Goal: Information Seeking & Learning: Check status

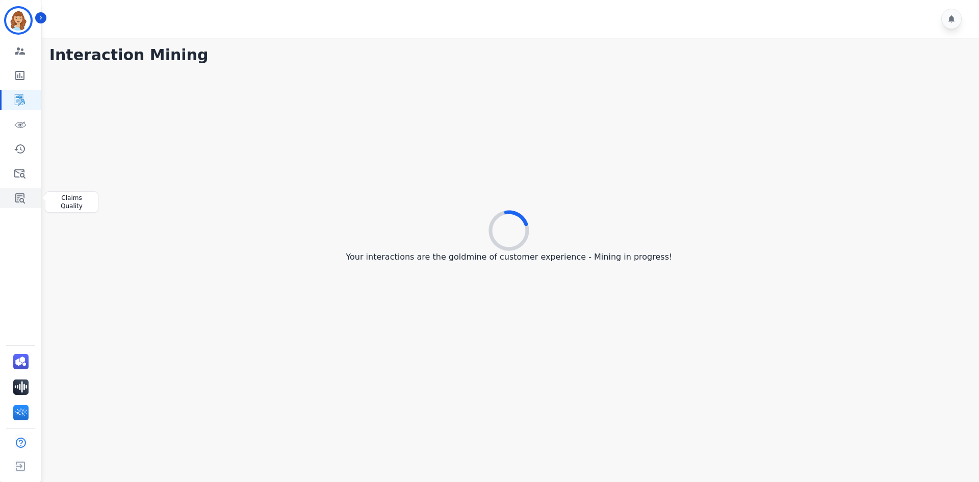
click at [23, 194] on icon "Sidebar" at bounding box center [20, 198] width 10 height 10
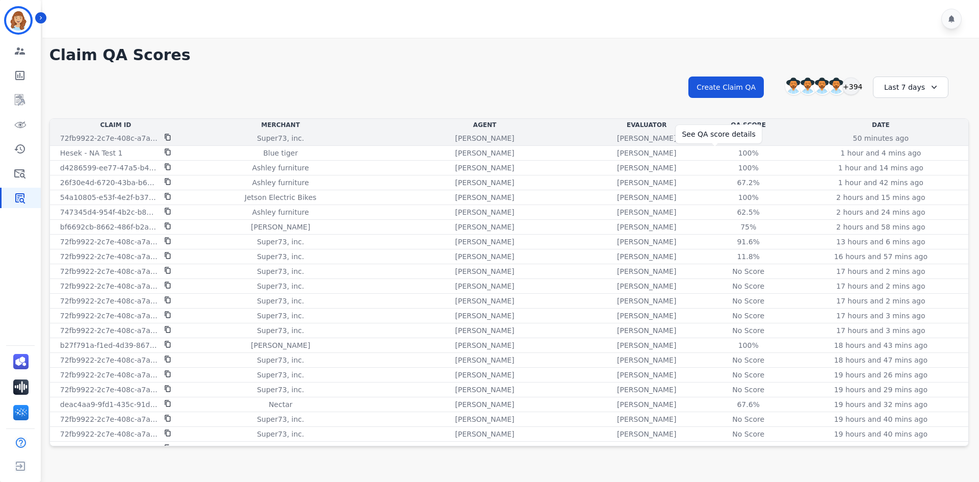
click at [726, 140] on div "71.4%" at bounding box center [749, 138] width 46 height 10
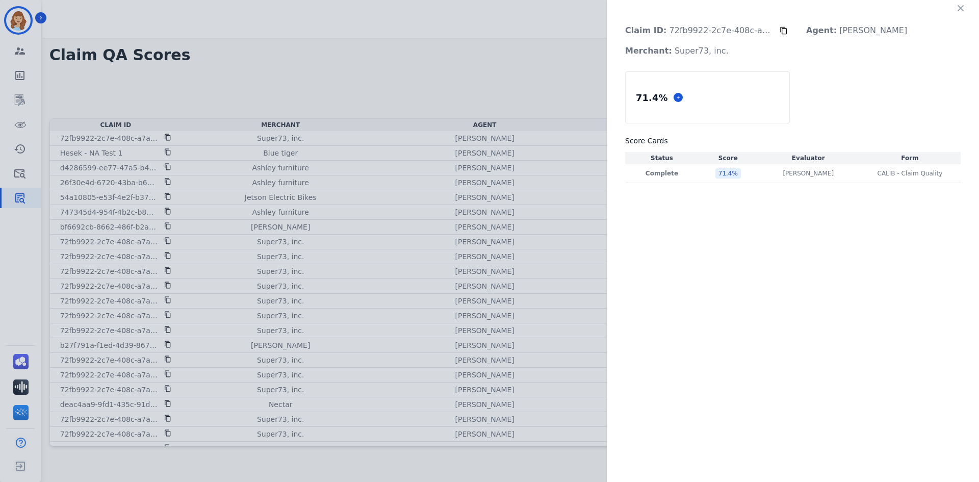
click at [499, 69] on div "Claim ID: 72fb9922-2c7e-408c-a7af-65fa3901b6bc Agent: [PERSON_NAME] Merchant: S…" at bounding box center [489, 241] width 979 height 482
click at [959, 7] on icon "button" at bounding box center [961, 8] width 6 height 6
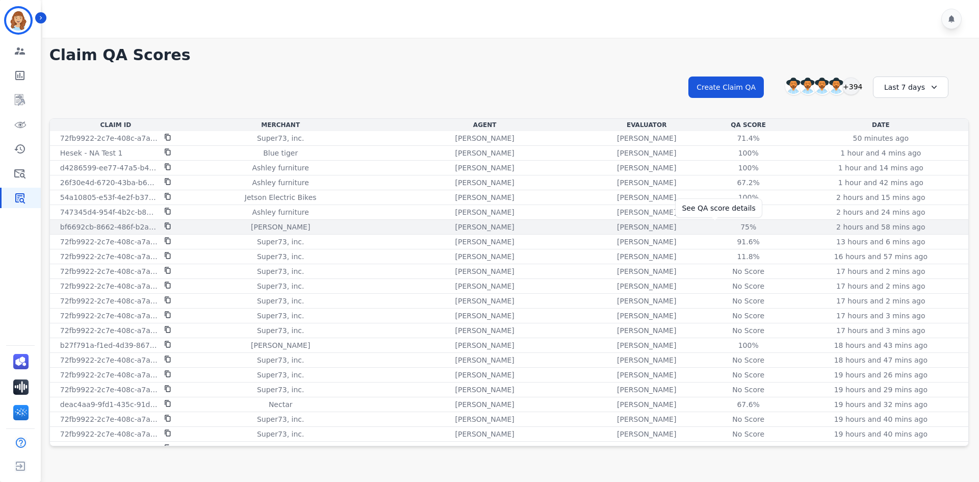
click at [726, 227] on div "75%" at bounding box center [749, 227] width 46 height 10
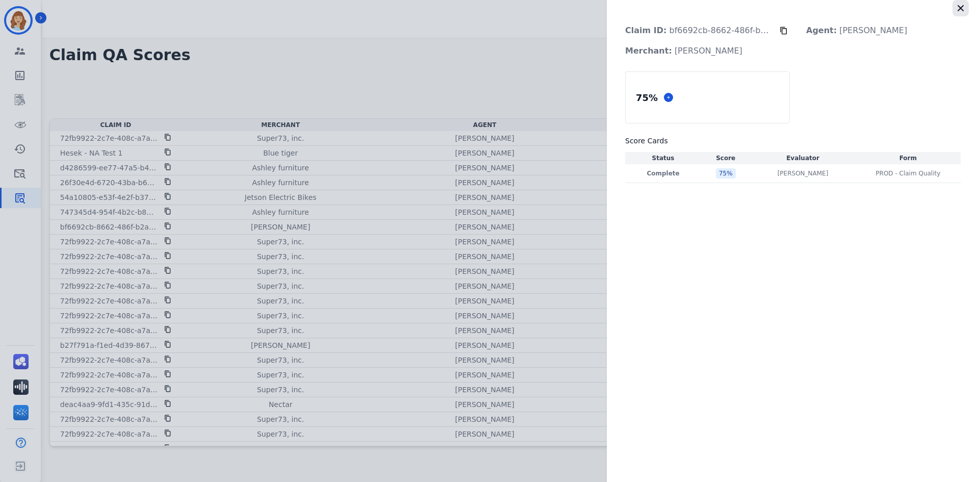
click at [961, 6] on icon "button" at bounding box center [961, 8] width 10 height 10
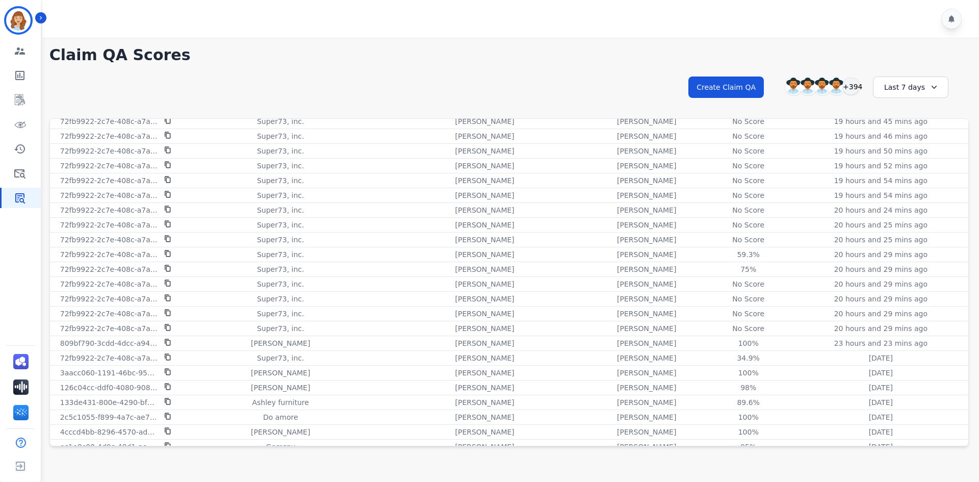
scroll to position [459, 0]
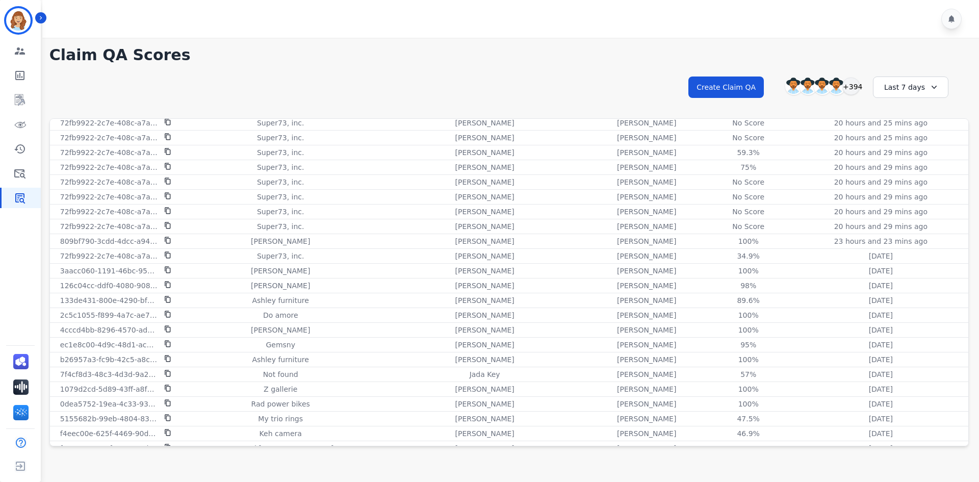
click at [895, 86] on div "Last 7 days" at bounding box center [910, 86] width 75 height 21
click at [897, 110] on li "Custom" at bounding box center [917, 113] width 51 height 10
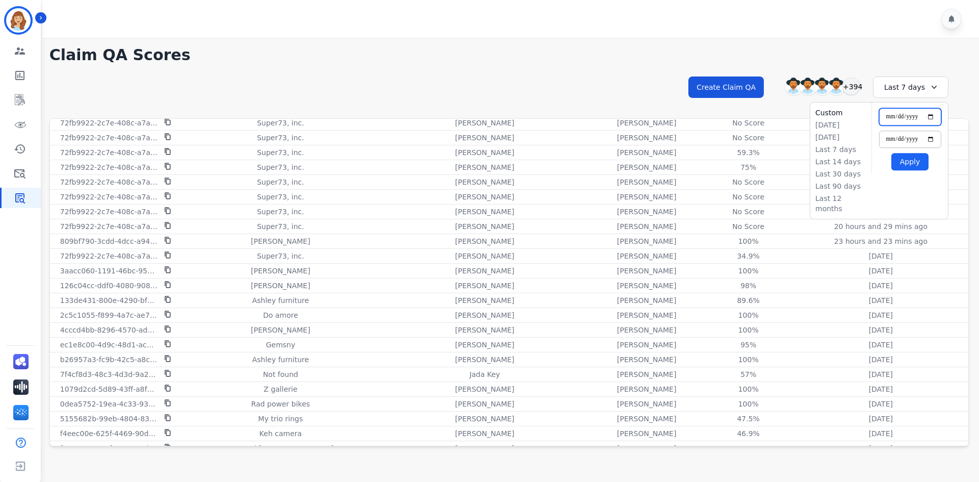
click at [925, 118] on input "**********" at bounding box center [910, 116] width 62 height 17
click at [931, 118] on input "**********" at bounding box center [910, 116] width 62 height 17
type input "**********"
click at [931, 136] on input "**********" at bounding box center [910, 139] width 62 height 17
type input "**********"
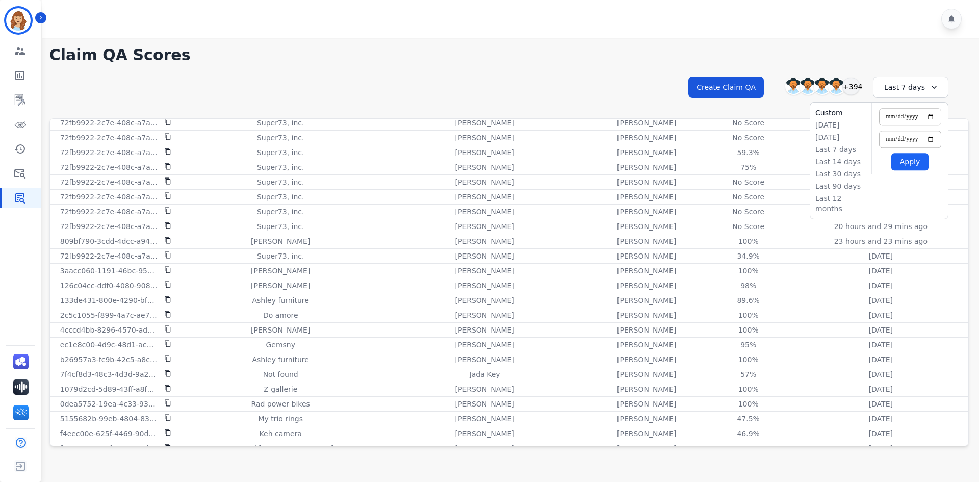
click at [910, 159] on button "Apply" at bounding box center [909, 161] width 37 height 17
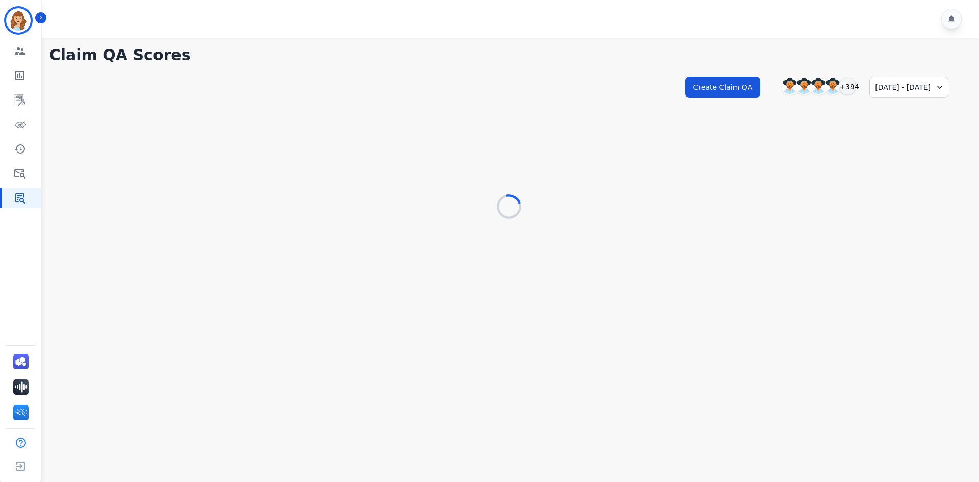
click at [899, 87] on div "[DATE] - [DATE]" at bounding box center [908, 86] width 79 height 21
click at [711, 38] on div "**********" at bounding box center [509, 129] width 940 height 182
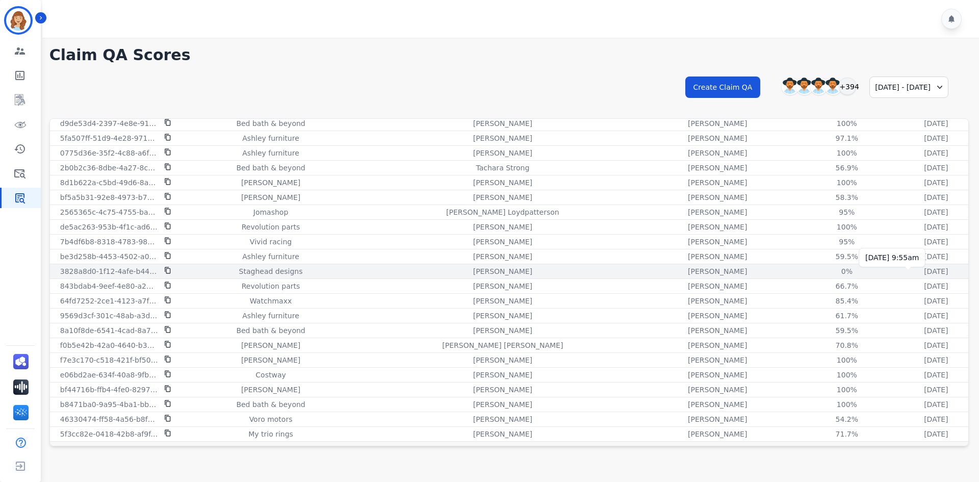
scroll to position [0, 0]
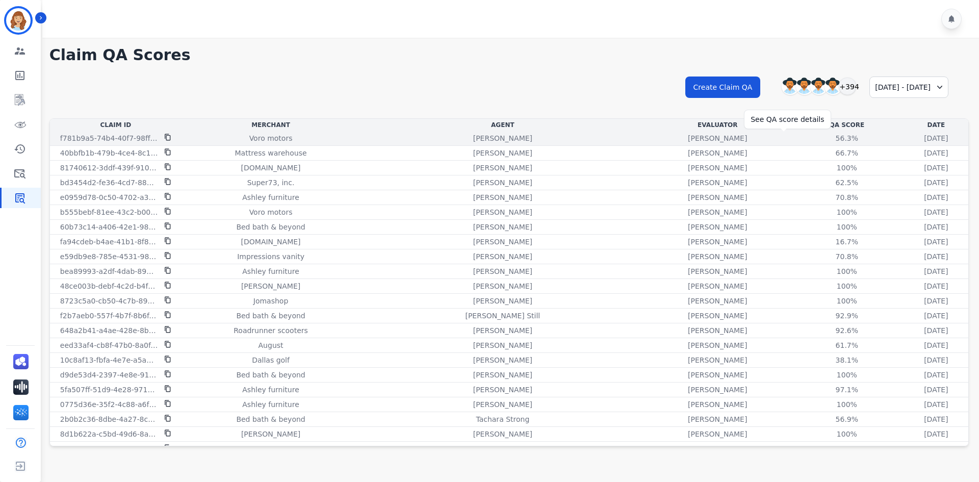
click at [824, 141] on div "56.3%" at bounding box center [847, 138] width 46 height 10
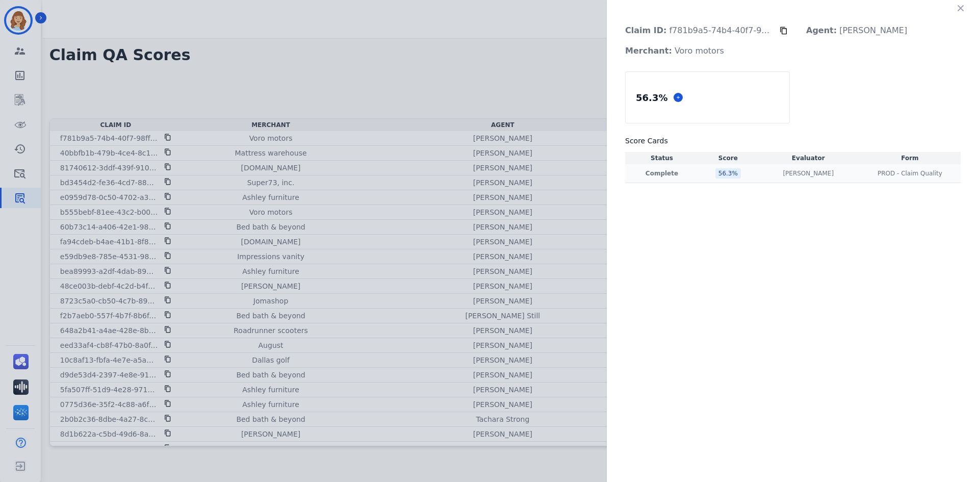
click at [660, 171] on p "Complete" at bounding box center [661, 173] width 69 height 8
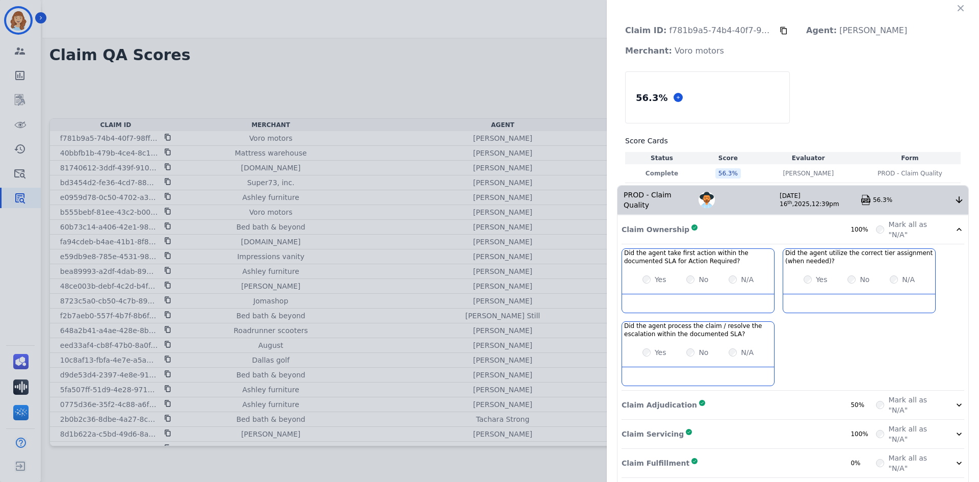
scroll to position [84, 0]
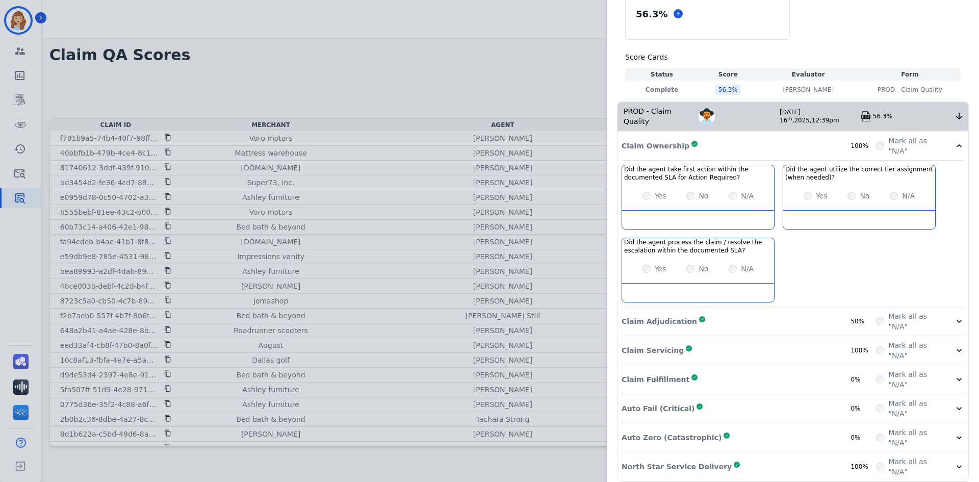
click at [956, 115] on icon at bounding box center [959, 116] width 10 height 10
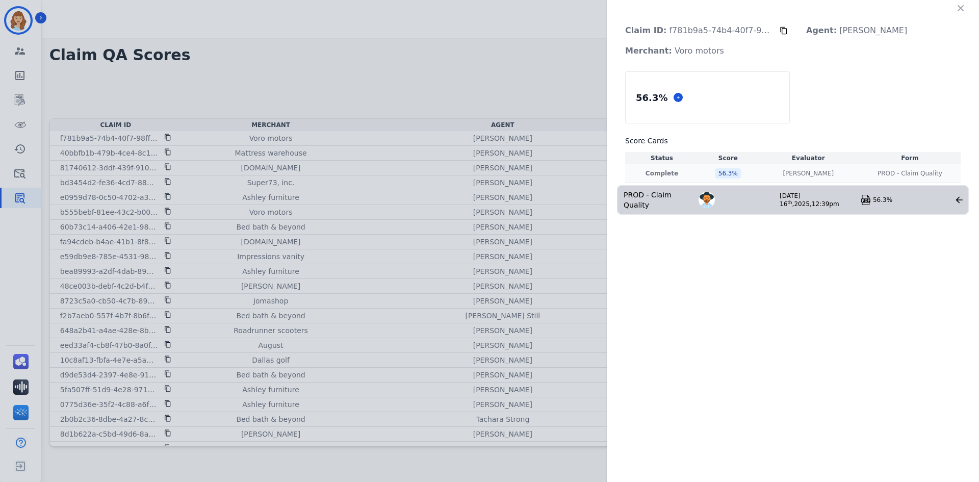
click at [650, 171] on p "Complete" at bounding box center [661, 173] width 69 height 8
click at [732, 173] on div "56.3 %" at bounding box center [727, 173] width 25 height 10
click at [800, 174] on p "[PERSON_NAME]" at bounding box center [808, 173] width 51 height 8
click at [909, 173] on span "PROD - Claim Quality" at bounding box center [910, 173] width 65 height 8
click at [488, 111] on div "Claim ID: f781b9a5-74b4-40f7-98ff-3f4ce9da79a5 Agent: [PERSON_NAME] Merchant: V…" at bounding box center [489, 241] width 979 height 482
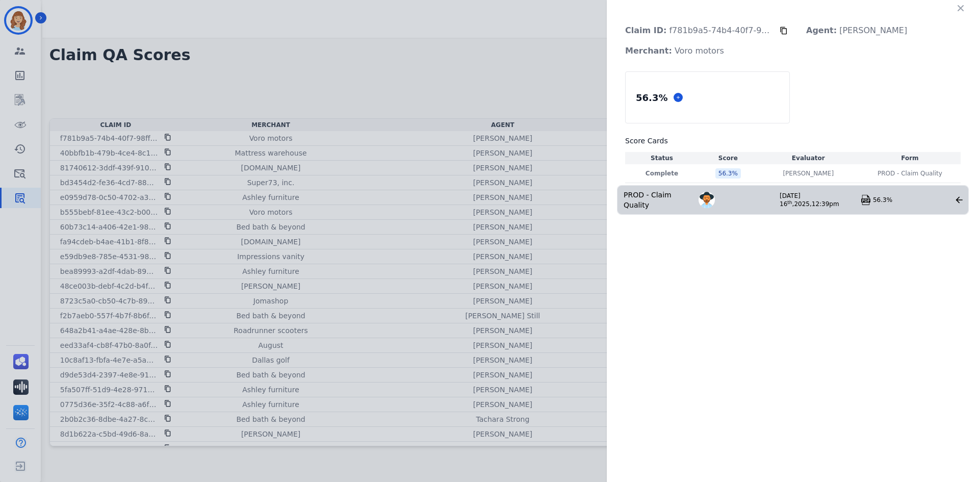
drag, startPoint x: 57, startPoint y: 79, endPoint x: 22, endPoint y: 54, distance: 42.4
click at [31, 72] on div "Claim ID: f781b9a5-74b4-40f7-98ff-3f4ce9da79a5 Agent: [PERSON_NAME] Merchant: V…" at bounding box center [489, 241] width 979 height 482
click at [341, 147] on div "Claim ID: f781b9a5-74b4-40f7-98ff-3f4ce9da79a5 Agent: [PERSON_NAME] Merchant: V…" at bounding box center [489, 241] width 979 height 482
click at [802, 80] on div "56.3 % Score Cards Status Score Evaluator Form Complete 56.3 % [PERSON_NAME] [P…" at bounding box center [793, 127] width 336 height 112
click at [708, 113] on div "56.3 %" at bounding box center [708, 97] width 164 height 51
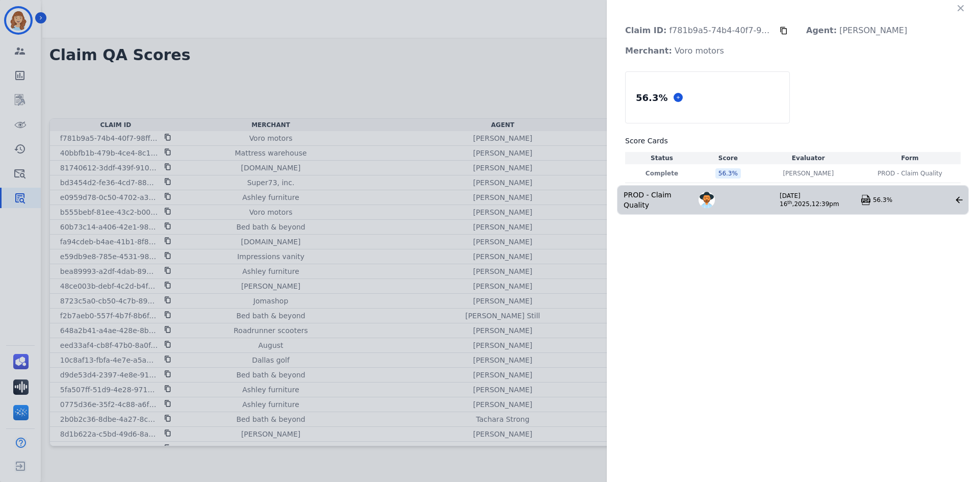
click at [458, 225] on div "Claim ID: f781b9a5-74b4-40f7-98ff-3f4ce9da79a5 Agent: [PERSON_NAME] Merchant: V…" at bounding box center [489, 241] width 979 height 482
click at [461, 229] on div "Claim ID: f781b9a5-74b4-40f7-98ff-3f4ce9da79a5 Agent: [PERSON_NAME] Merchant: V…" at bounding box center [489, 241] width 979 height 482
drag, startPoint x: 464, startPoint y: 241, endPoint x: 470, endPoint y: 237, distance: 7.1
click at [466, 240] on div "Claim ID: f781b9a5-74b4-40f7-98ff-3f4ce9da79a5 Agent: [PERSON_NAME] Merchant: V…" at bounding box center [489, 241] width 979 height 482
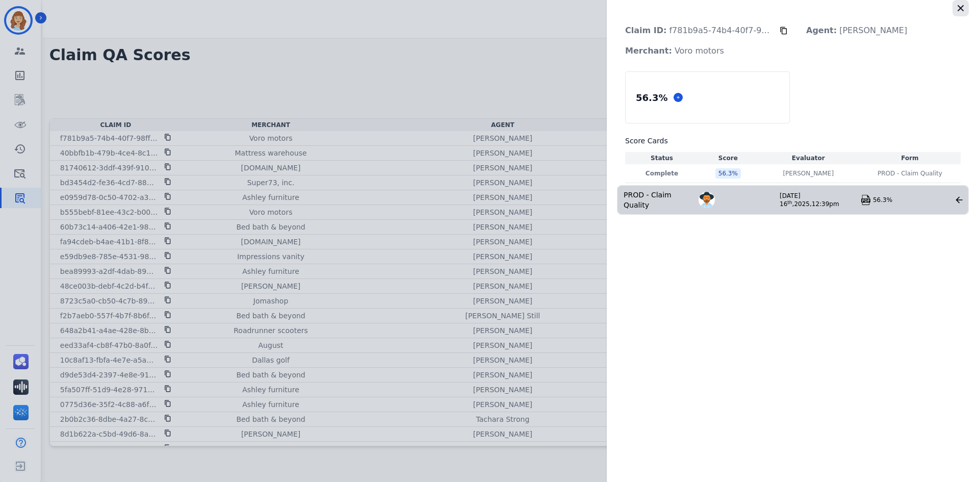
click at [960, 14] on button "button" at bounding box center [961, 8] width 16 height 16
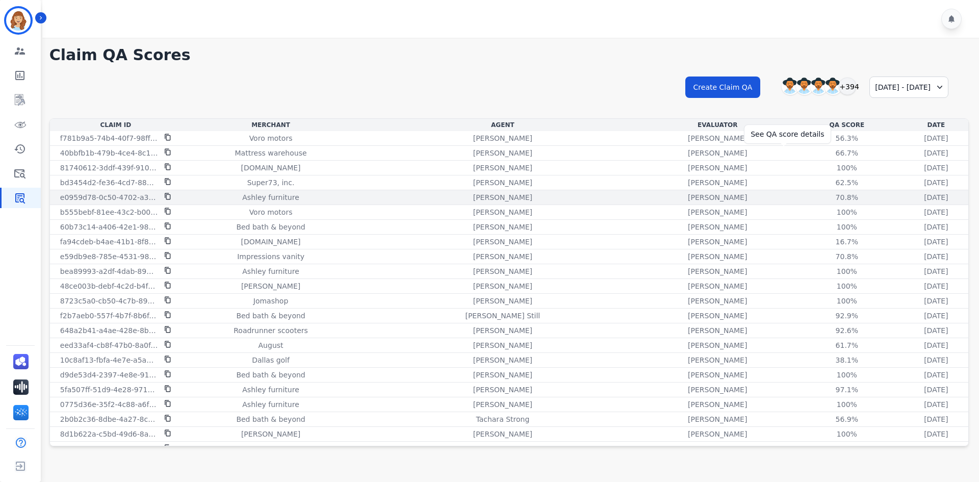
click at [824, 194] on div "70.8%" at bounding box center [847, 197] width 46 height 10
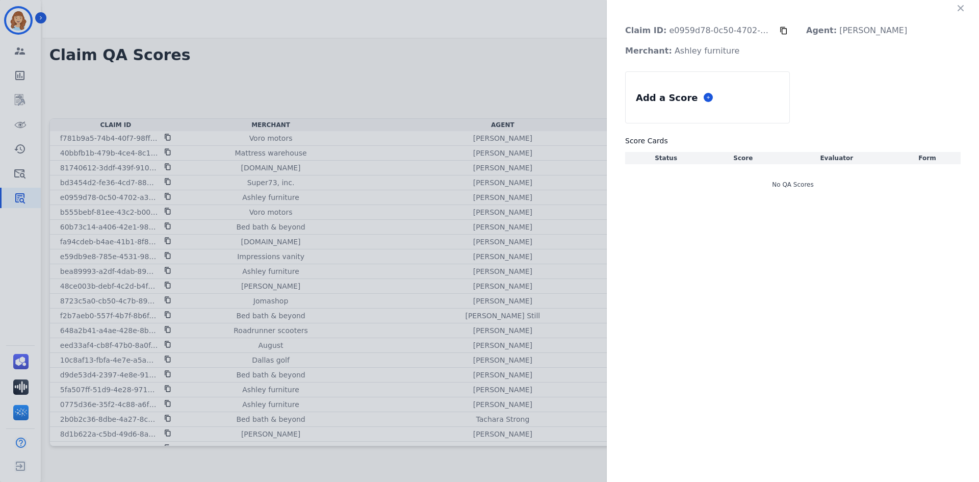
click at [762, 229] on div "Claim ID: e0959d78-0c50-4702-a376-58dee00c6878 Agent: [PERSON_NAME] Merchant: A…" at bounding box center [793, 241] width 372 height 482
click at [575, 275] on div "Claim ID: e0959d78-0c50-4702-a376-58dee00c6878 Agent: [PERSON_NAME] Merchant: A…" at bounding box center [489, 241] width 979 height 482
click at [726, 178] on div "70.8 %" at bounding box center [727, 173] width 25 height 10
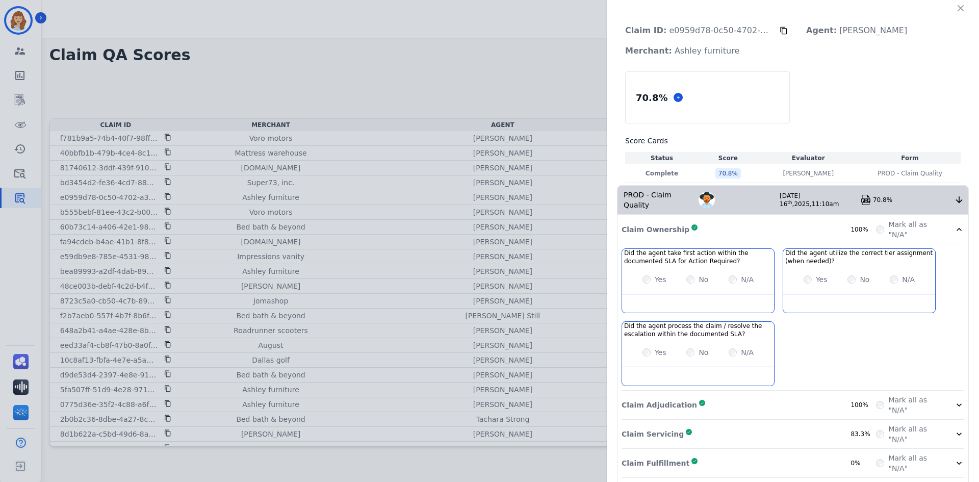
drag, startPoint x: 438, startPoint y: 209, endPoint x: 144, endPoint y: 164, distance: 296.6
click at [433, 204] on div "Claim ID: e0959d78-0c50-4702-a376-58dee00c6878 Agent: [PERSON_NAME] Merchant: A…" at bounding box center [489, 241] width 979 height 482
drag, startPoint x: 0, startPoint y: 126, endPoint x: 12, endPoint y: 149, distance: 26.0
click at [0, 127] on div "Claim ID: e0959d78-0c50-4702-a376-58dee00c6878 Agent: [PERSON_NAME] Merchant: A…" at bounding box center [489, 241] width 979 height 482
click at [12, 158] on div "Claim ID: e0959d78-0c50-4702-a376-58dee00c6878 Agent: [PERSON_NAME] Merchant: A…" at bounding box center [489, 241] width 979 height 482
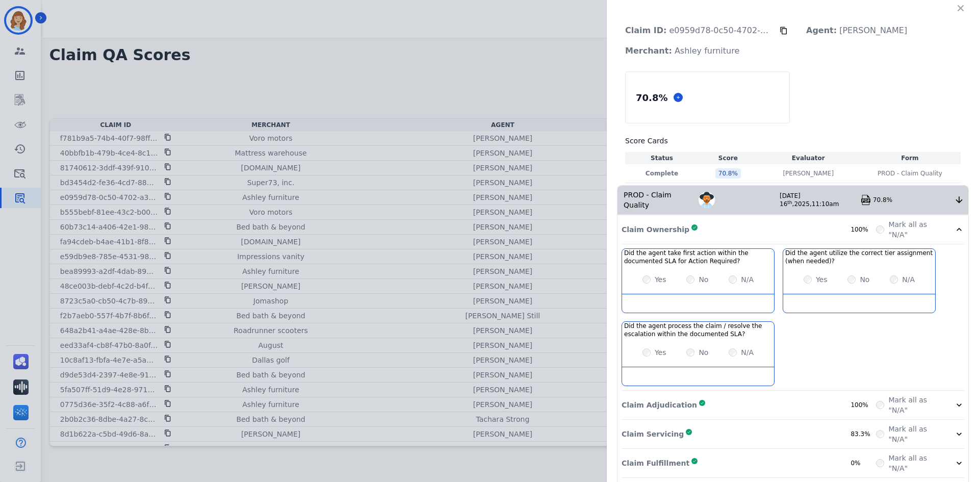
click at [19, 185] on div "Claim ID: e0959d78-0c50-4702-a376-58dee00c6878 Agent: [PERSON_NAME] Merchant: A…" at bounding box center [489, 241] width 979 height 482
drag, startPoint x: 19, startPoint y: 185, endPoint x: 58, endPoint y: 70, distance: 121.8
click at [19, 179] on div "Claim ID: e0959d78-0c50-4702-a376-58dee00c6878 Agent: [PERSON_NAME] Merchant: A…" at bounding box center [489, 241] width 979 height 482
drag, startPoint x: 60, startPoint y: 68, endPoint x: 71, endPoint y: 59, distance: 14.2
click at [70, 60] on div "Claim ID: e0959d78-0c50-4702-a376-58dee00c6878 Agent: [PERSON_NAME] Merchant: A…" at bounding box center [489, 241] width 979 height 482
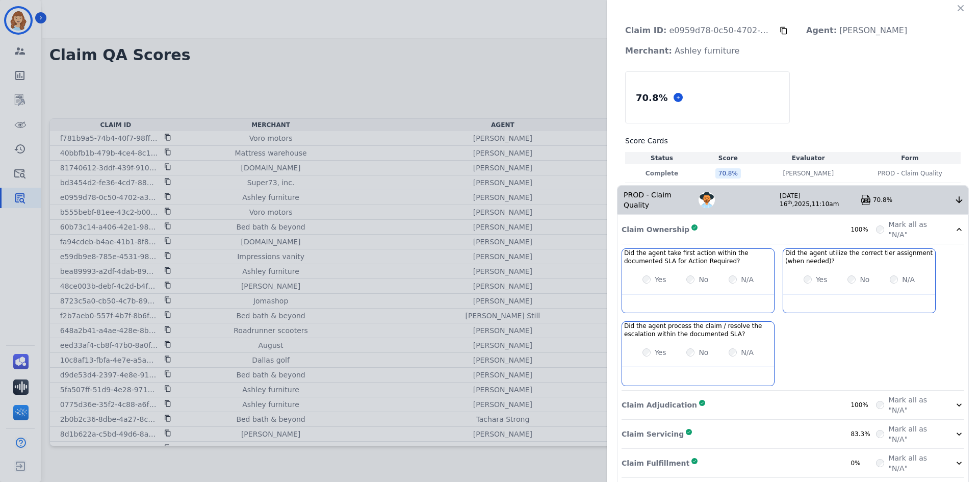
click at [87, 14] on div "Claim ID: e0959d78-0c50-4702-a376-58dee00c6878 Agent: [PERSON_NAME] Merchant: A…" at bounding box center [489, 241] width 979 height 482
click at [952, 49] on div "Claim ID: e0959d78-0c50-4702-a376-58dee00c6878 Agent: [PERSON_NAME] Merchant: A…" at bounding box center [793, 40] width 352 height 41
click at [959, 10] on icon "button" at bounding box center [961, 8] width 6 height 6
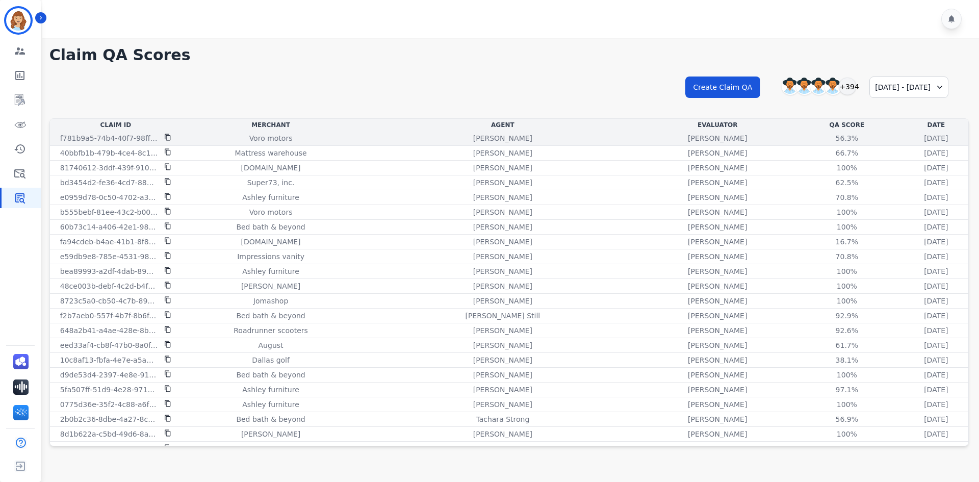
click at [829, 137] on div "56.3% See QA score details" at bounding box center [847, 138] width 110 height 10
click at [824, 134] on div "56.3%" at bounding box center [847, 138] width 46 height 10
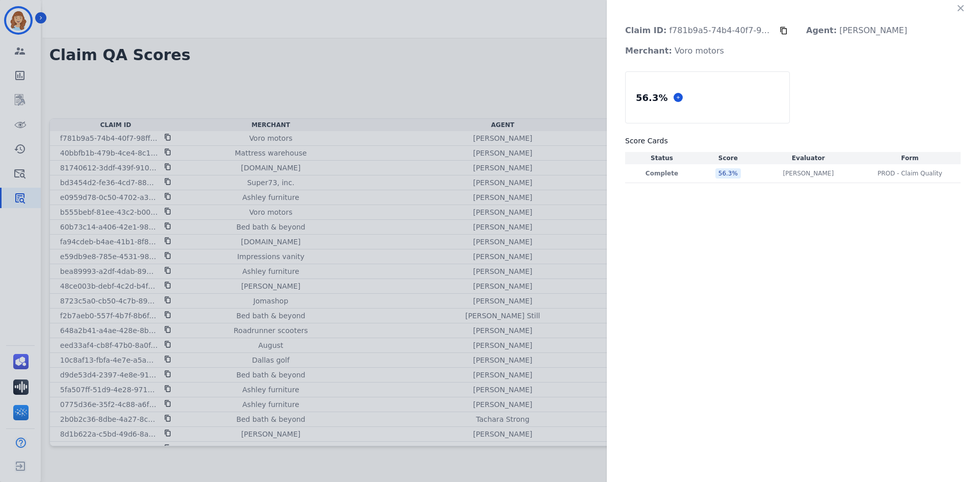
drag, startPoint x: 856, startPoint y: 91, endPoint x: 849, endPoint y: 93, distance: 6.9
click at [854, 92] on div "56.3 % Score Cards Status Score Evaluator Form Complete 56.3 % [PERSON_NAME] [P…" at bounding box center [793, 127] width 336 height 112
click at [960, 5] on icon "button" at bounding box center [961, 8] width 10 height 10
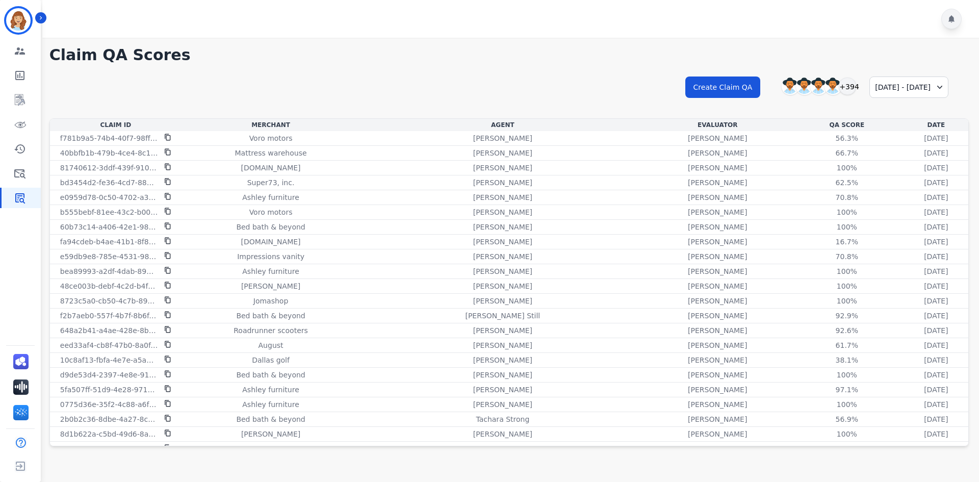
click at [952, 23] on div at bounding box center [951, 19] width 20 height 20
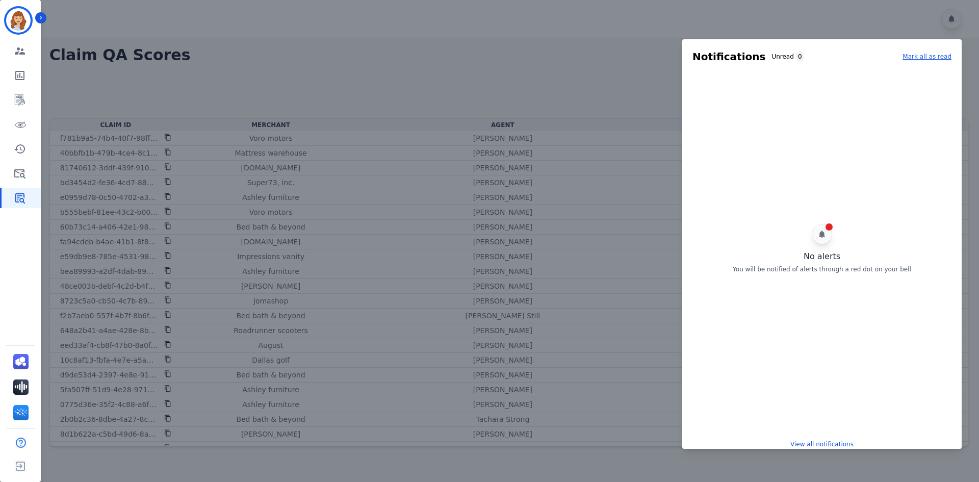
click at [951, 24] on div at bounding box center [489, 241] width 979 height 482
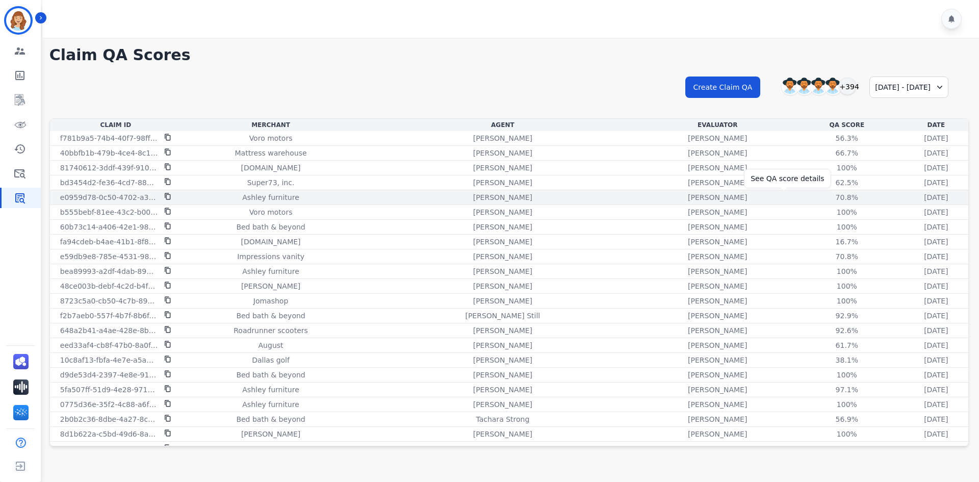
click at [824, 194] on div "70.8%" at bounding box center [847, 197] width 46 height 10
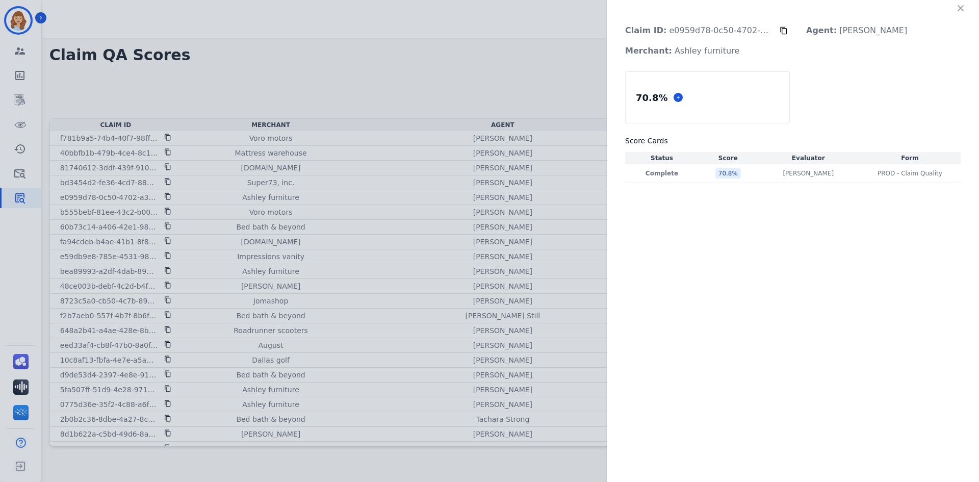
click at [419, 131] on div "Claim ID: e0959d78-0c50-4702-a376-58dee00c6878 Agent: [PERSON_NAME] Merchant: A…" at bounding box center [489, 241] width 979 height 482
click at [681, 171] on p "Complete" at bounding box center [661, 173] width 69 height 8
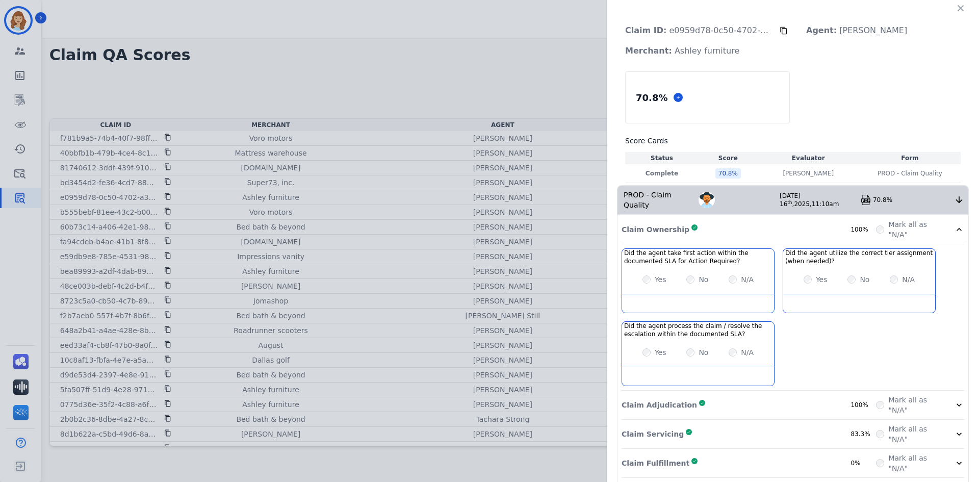
drag, startPoint x: 34, startPoint y: 115, endPoint x: 21, endPoint y: 116, distance: 12.3
click at [33, 115] on div "Claim ID: e0959d78-0c50-4702-a376-58dee00c6878 Agent: [PERSON_NAME] Merchant: A…" at bounding box center [489, 241] width 979 height 482
click at [21, 34] on div "Claim ID: e0959d78-0c50-4702-a376-58dee00c6878 Agent: [PERSON_NAME] Merchant: A…" at bounding box center [489, 241] width 979 height 482
drag, startPoint x: 0, startPoint y: 178, endPoint x: 0, endPoint y: 210, distance: 31.6
click at [0, 210] on div "Claim ID: e0959d78-0c50-4702-a376-58dee00c6878 Agent: [PERSON_NAME] Merchant: A…" at bounding box center [489, 241] width 979 height 482
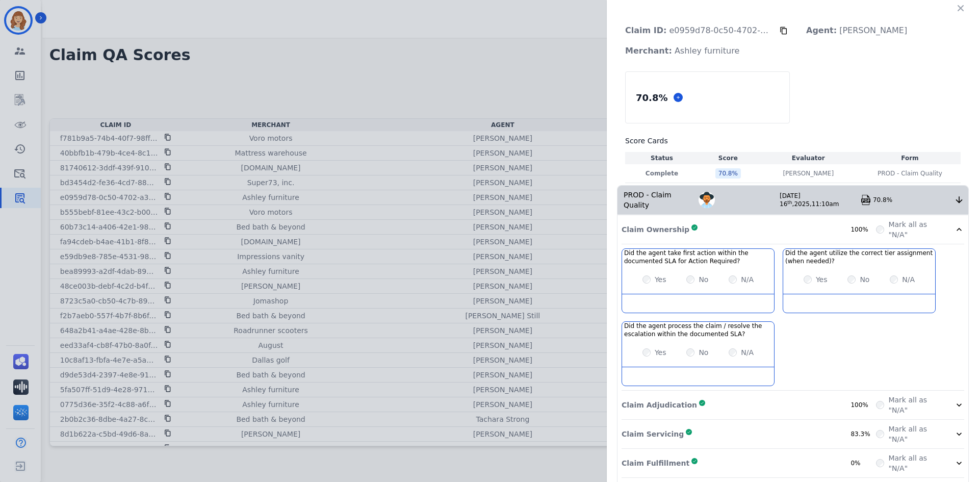
drag, startPoint x: 0, startPoint y: 259, endPoint x: 6, endPoint y: 285, distance: 26.1
click at [3, 281] on div "Claim ID: e0959d78-0c50-4702-a376-58dee00c6878 Agent: [PERSON_NAME] Merchant: A…" at bounding box center [489, 241] width 979 height 482
drag, startPoint x: 11, startPoint y: 299, endPoint x: 12, endPoint y: 323, distance: 23.5
click at [12, 308] on div "Claim ID: e0959d78-0c50-4702-a376-58dee00c6878 Agent: [PERSON_NAME] Merchant: A…" at bounding box center [489, 241] width 979 height 482
drag, startPoint x: 12, startPoint y: 323, endPoint x: 7, endPoint y: 342, distance: 20.2
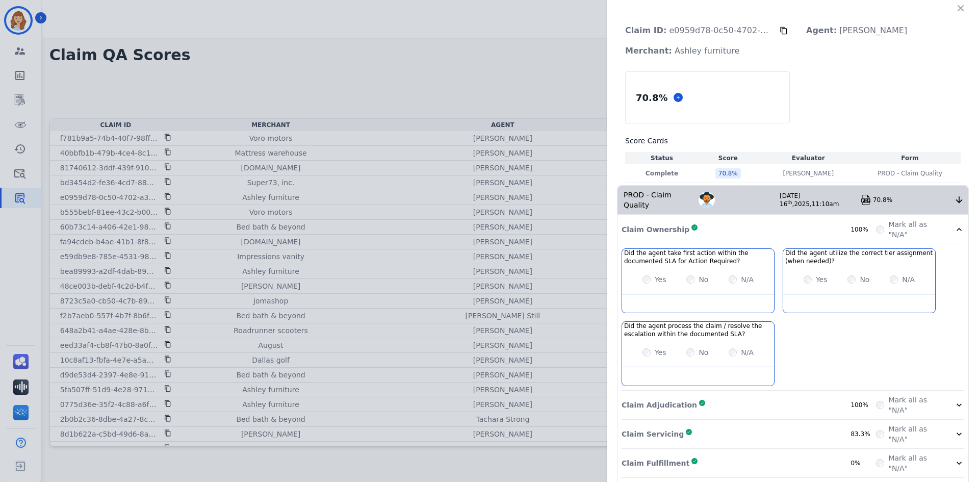
click at [10, 331] on div "Claim ID: e0959d78-0c50-4702-a376-58dee00c6878 Agent: [PERSON_NAME] Merchant: A…" at bounding box center [489, 241] width 979 height 482
drag, startPoint x: 5, startPoint y: 352, endPoint x: 16, endPoint y: 366, distance: 17.4
click at [5, 353] on div "Claim ID: e0959d78-0c50-4702-a376-58dee00c6878 Agent: [PERSON_NAME] Merchant: A…" at bounding box center [489, 241] width 979 height 482
drag, startPoint x: 16, startPoint y: 366, endPoint x: 21, endPoint y: 370, distance: 6.9
click at [20, 369] on div "Claim ID: e0959d78-0c50-4702-a376-58dee00c6878 Agent: [PERSON_NAME] Merchant: A…" at bounding box center [489, 241] width 979 height 482
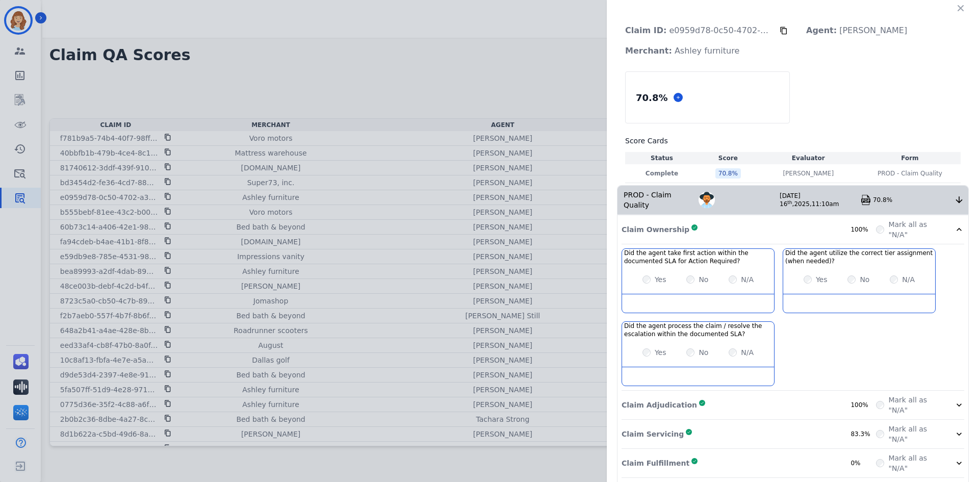
click at [22, 371] on div "Claim ID: e0959d78-0c50-4702-a376-58dee00c6878 Agent: [PERSON_NAME] Merchant: A…" at bounding box center [489, 241] width 979 height 482
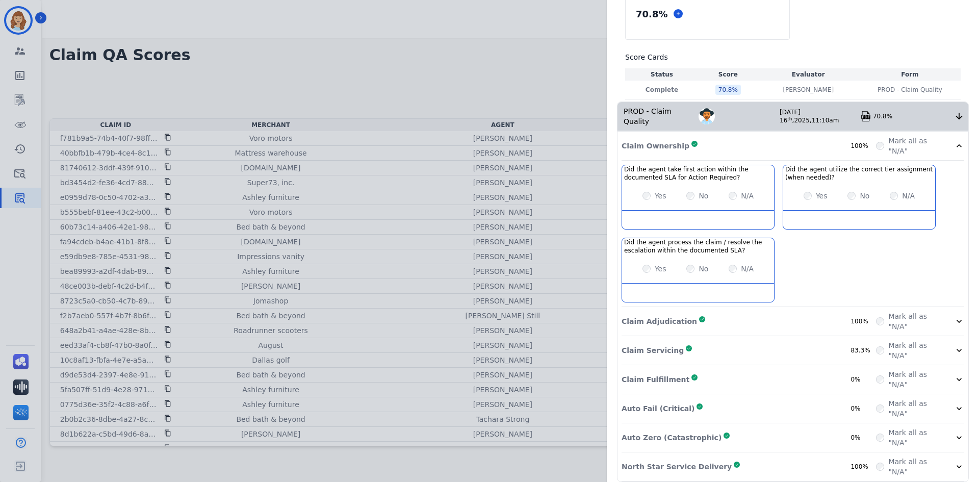
click at [873, 28] on div "70.8 % Score Cards Status Score Evaluator Form Complete 70.8 % [PERSON_NAME] [P…" at bounding box center [793, 44] width 336 height 112
drag, startPoint x: 762, startPoint y: 335, endPoint x: 771, endPoint y: 326, distance: 12.6
click at [763, 340] on div "Claim Servicing Complete 83.3%" at bounding box center [749, 350] width 254 height 20
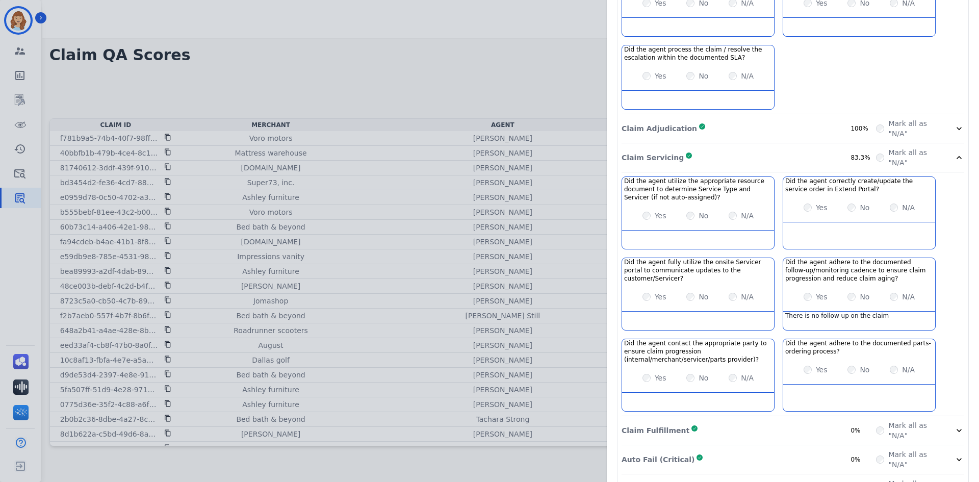
scroll to position [327, 0]
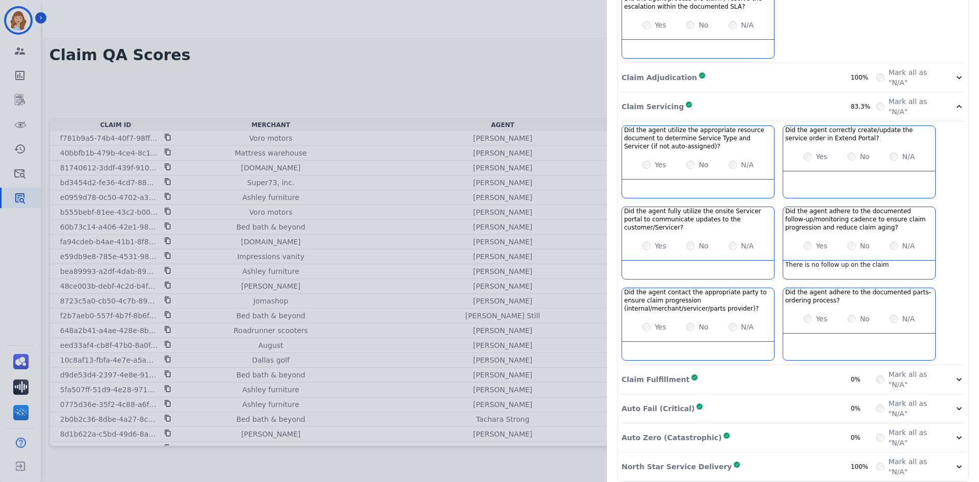
click at [476, 287] on div "Claim ID: e0959d78-0c50-4702-a376-58dee00c6878 Agent: [PERSON_NAME] Merchant: A…" at bounding box center [489, 241] width 979 height 482
drag, startPoint x: 690, startPoint y: 254, endPoint x: 672, endPoint y: 246, distance: 20.4
click at [690, 261] on div at bounding box center [698, 270] width 152 height 18
click at [669, 232] on div "Yes No N/A" at bounding box center [698, 246] width 152 height 29
click at [695, 161] on div "Yes No N/A" at bounding box center [698, 164] width 152 height 29
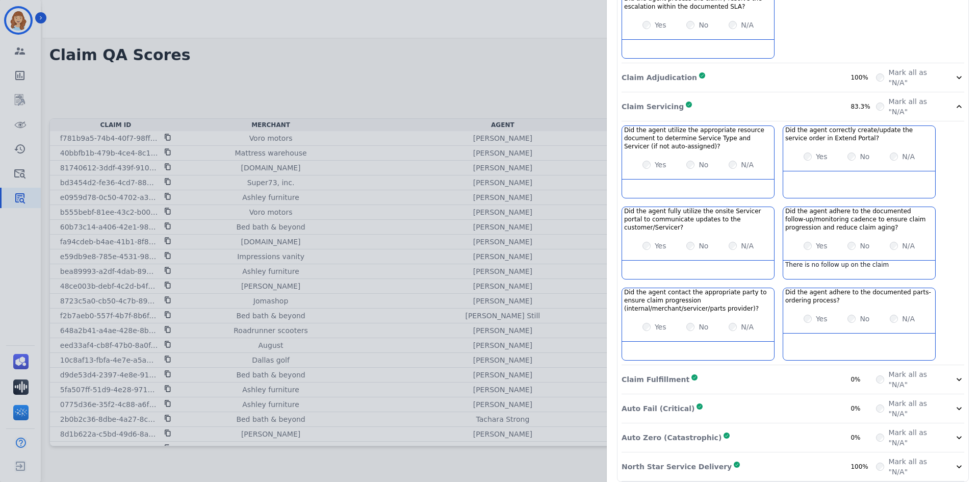
scroll to position [0, 0]
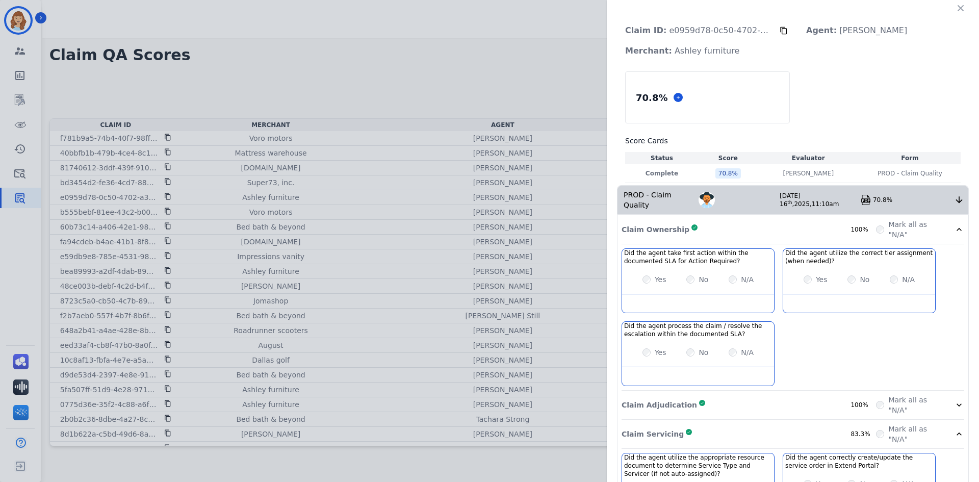
click at [863, 196] on img at bounding box center [866, 200] width 10 height 10
click at [947, 163] on th "Form" at bounding box center [909, 158] width 101 height 12
click at [817, 47] on div "Claim ID: e0959d78-0c50-4702-a376-58dee00c6878 Agent: [PERSON_NAME] Merchant: A…" at bounding box center [793, 40] width 352 height 41
click at [866, 33] on p "Agent: [PERSON_NAME]" at bounding box center [856, 30] width 117 height 20
click at [845, 48] on div "Claim ID: e0959d78-0c50-4702-a376-58dee00c6878 Agent: [PERSON_NAME] Merchant: A…" at bounding box center [793, 40] width 352 height 41
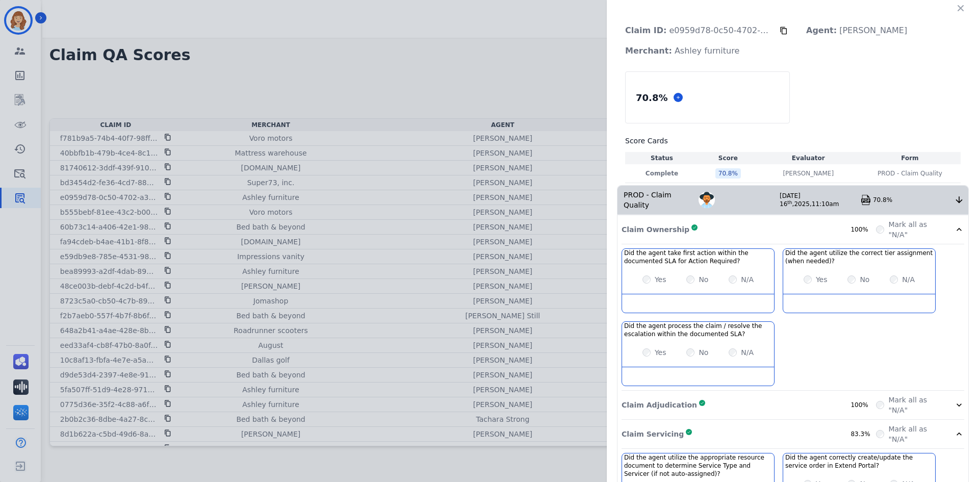
click at [961, 90] on div "70.8 % Score Cards Status Score Evaluator Form Complete 70.8 % [PERSON_NAME] [P…" at bounding box center [793, 127] width 352 height 112
click at [456, 67] on div "Claim ID: e0959d78-0c50-4702-a376-58dee00c6878 Agent: [PERSON_NAME] Merchant: A…" at bounding box center [489, 241] width 979 height 482
click at [0, 37] on div "Claim ID: e0959d78-0c50-4702-a376-58dee00c6878 Agent: [PERSON_NAME] Merchant: A…" at bounding box center [489, 241] width 979 height 482
click at [962, 13] on button "button" at bounding box center [961, 8] width 16 height 16
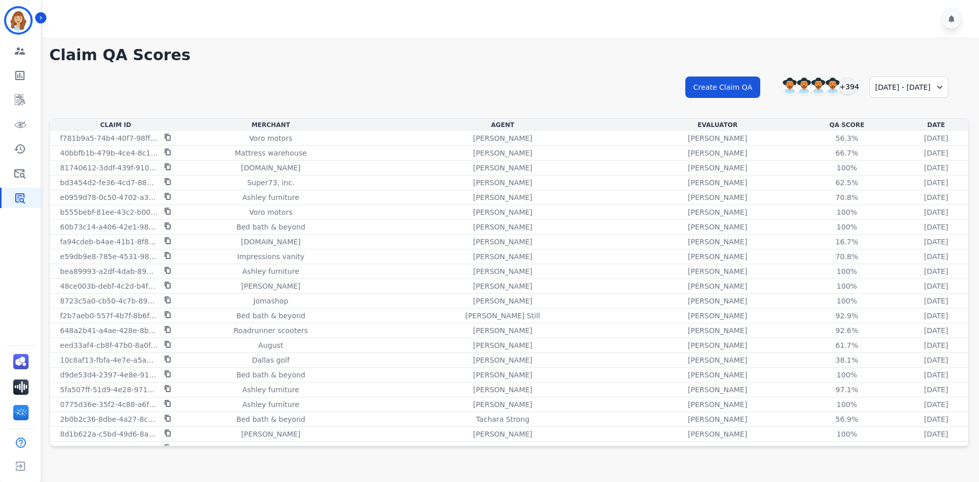
click at [890, 85] on div "[DATE] - [DATE]" at bounding box center [908, 86] width 79 height 21
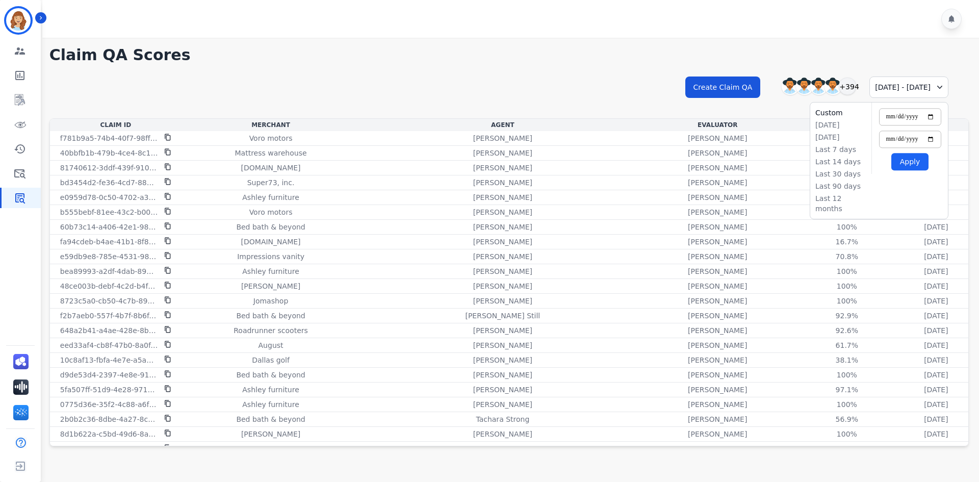
click at [890, 85] on div "[DATE] - [DATE]" at bounding box center [908, 86] width 79 height 21
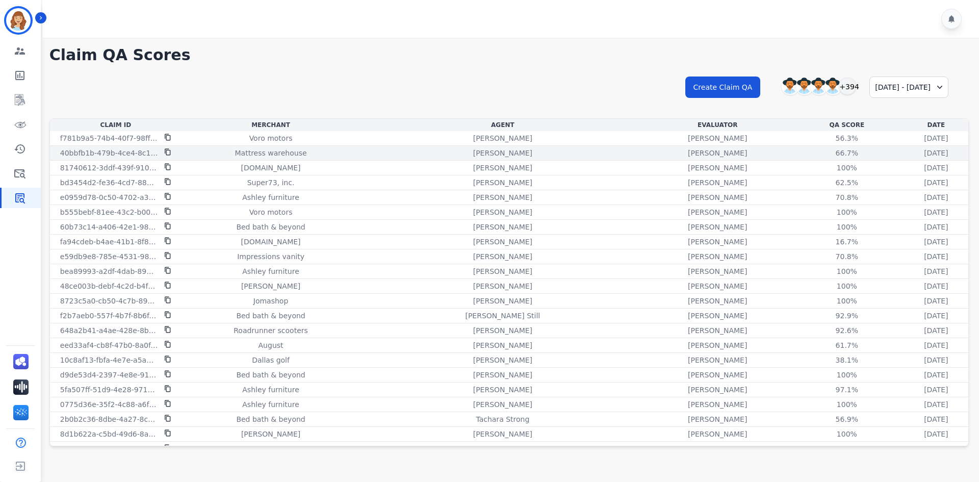
click at [913, 158] on td "[DATE] [DATE] 12:10pm" at bounding box center [936, 153] width 64 height 15
click at [824, 148] on div "66.7%" at bounding box center [847, 153] width 46 height 10
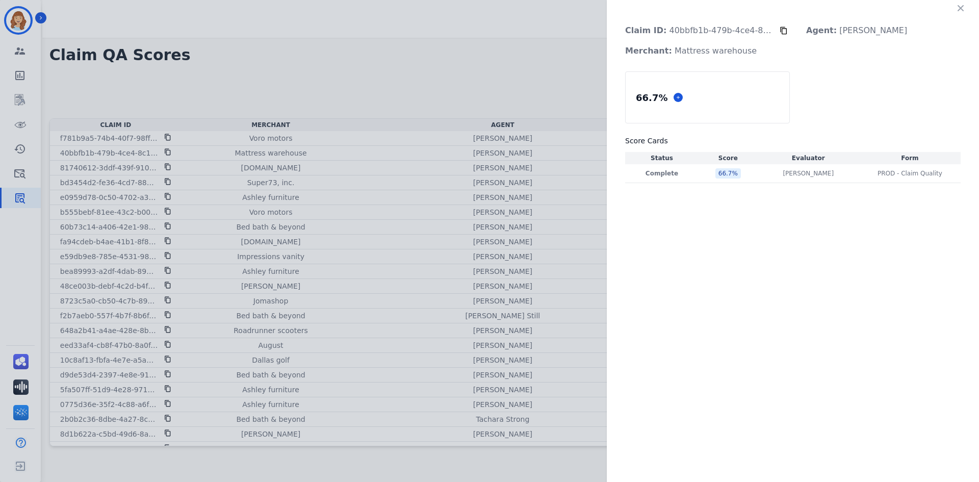
drag, startPoint x: 492, startPoint y: 149, endPoint x: 503, endPoint y: 133, distance: 20.5
click at [492, 148] on div "Claim ID: 40bbfb1b-479b-4ce4-8c1b-4c7937d26982 Agent: [PERSON_NAME]: Mattress w…" at bounding box center [489, 241] width 979 height 482
click at [963, 7] on icon "button" at bounding box center [961, 8] width 10 height 10
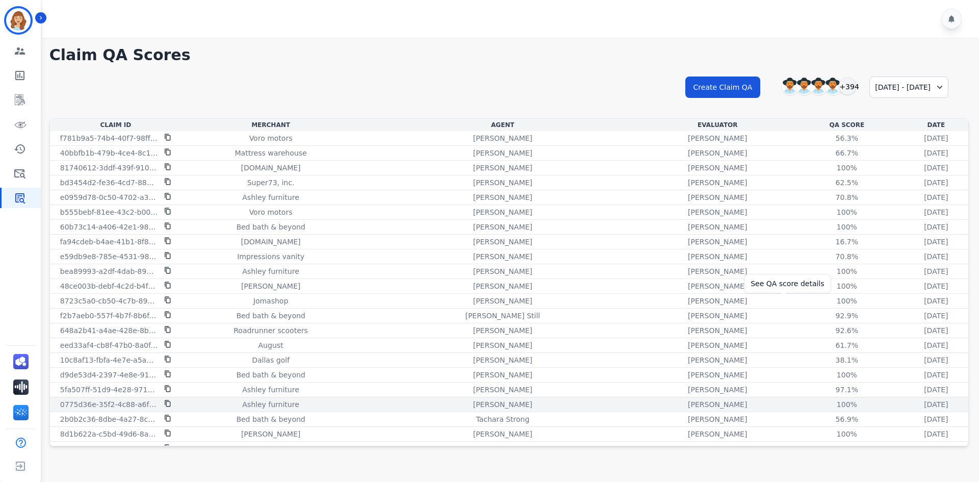
scroll to position [102, 0]
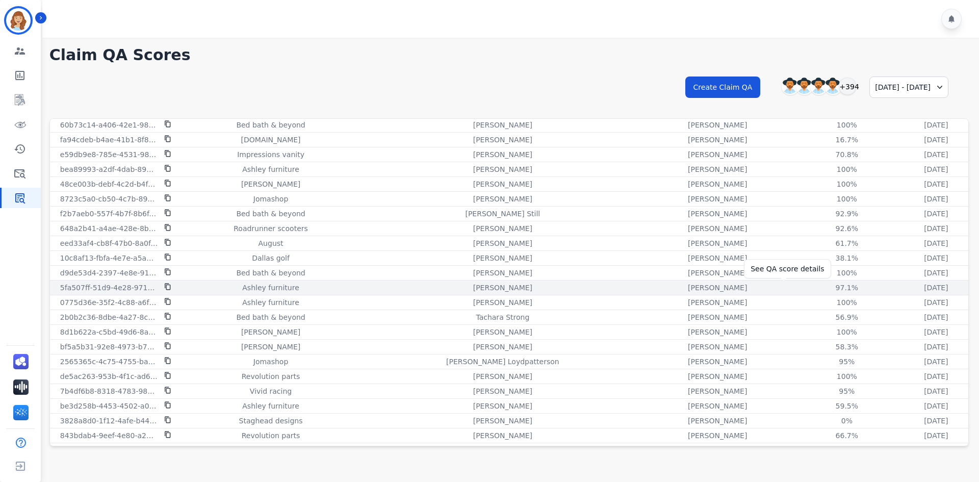
click at [824, 288] on div "97.1%" at bounding box center [847, 288] width 46 height 10
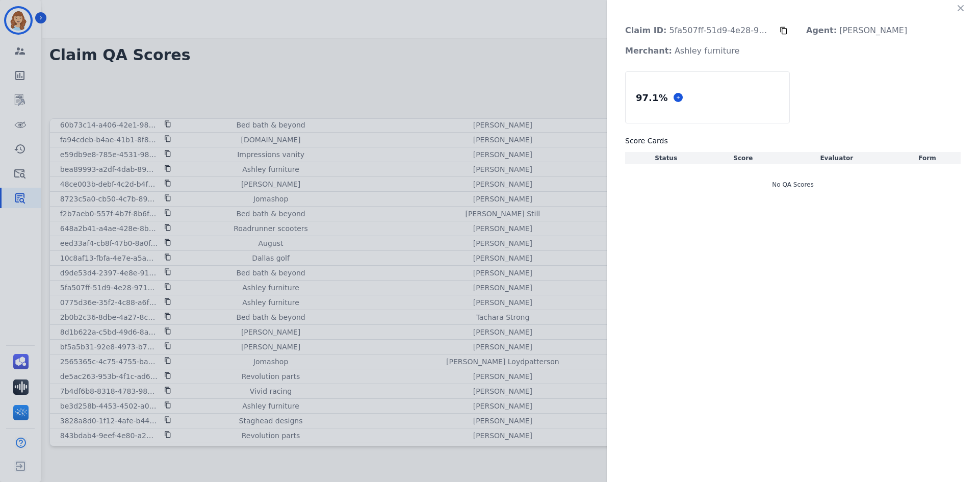
click at [393, 23] on div "Claim ID: 5fa507ff-51d9-4e28-9715-f928f5e6a68d Agent: [PERSON_NAME]: [PERSON_NA…" at bounding box center [489, 241] width 979 height 482
click at [14, 459] on div "Claim ID: 5fa507ff-51d9-4e28-9715-f928f5e6a68d Agent: [PERSON_NAME]: [PERSON_NA…" at bounding box center [489, 241] width 979 height 482
click at [21, 466] on div "Claim ID: 5fa507ff-51d9-4e28-9715-f928f5e6a68d Agent: [PERSON_NAME]: [PERSON_NA…" at bounding box center [489, 241] width 979 height 482
click at [964, 9] on icon "button" at bounding box center [961, 8] width 10 height 10
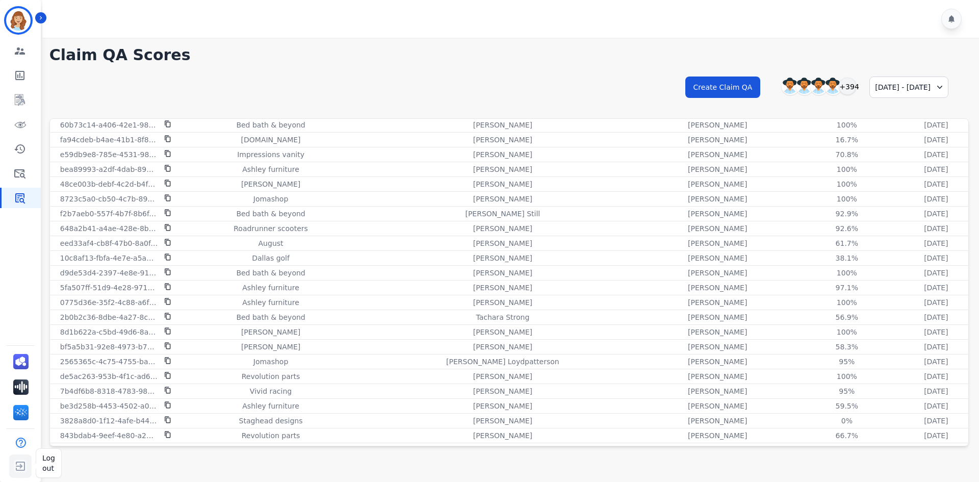
click at [21, 470] on img "Sidebar" at bounding box center [20, 465] width 18 height 19
click at [22, 467] on img "Sidebar" at bounding box center [20, 465] width 18 height 19
